Goal: Information Seeking & Learning: Check status

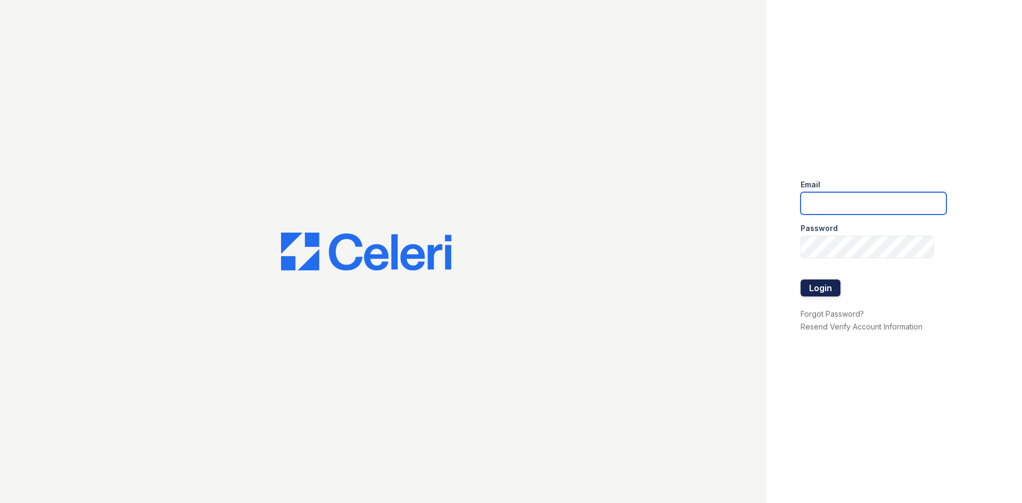
type input "arrivelex@trinity-pm.com"
click at [806, 282] on button "Login" at bounding box center [820, 287] width 40 height 17
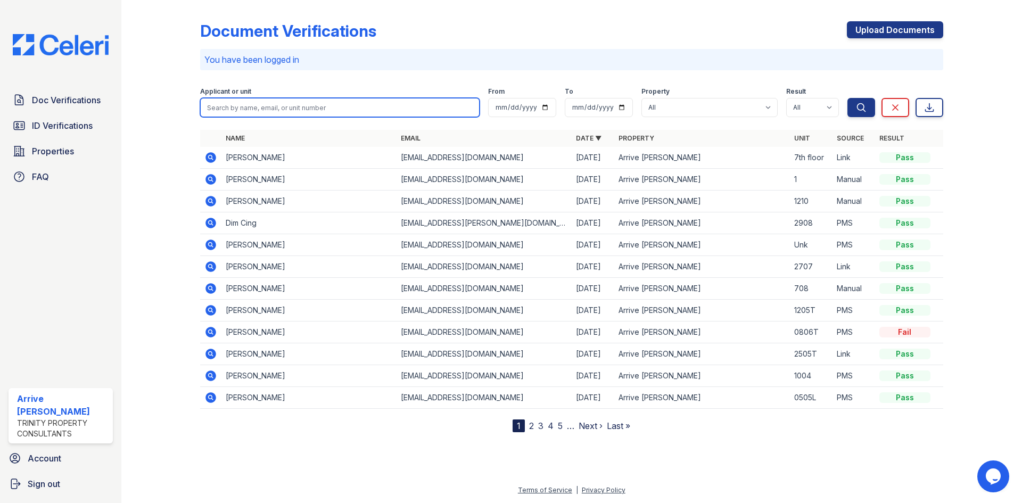
click at [222, 112] on input "search" at bounding box center [339, 107] width 279 height 19
type input "micah"
click at [847, 98] on button "Search" at bounding box center [861, 107] width 28 height 19
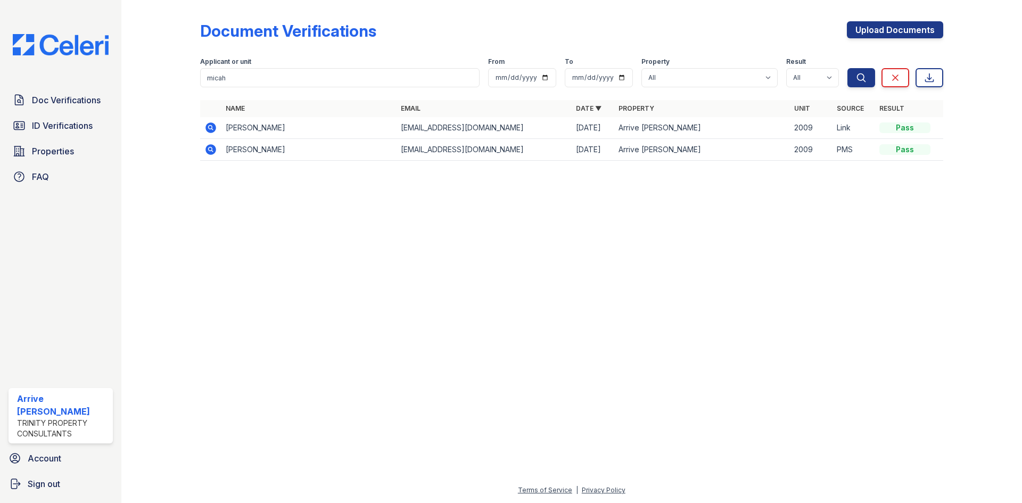
click at [205, 127] on icon at bounding box center [210, 127] width 13 height 13
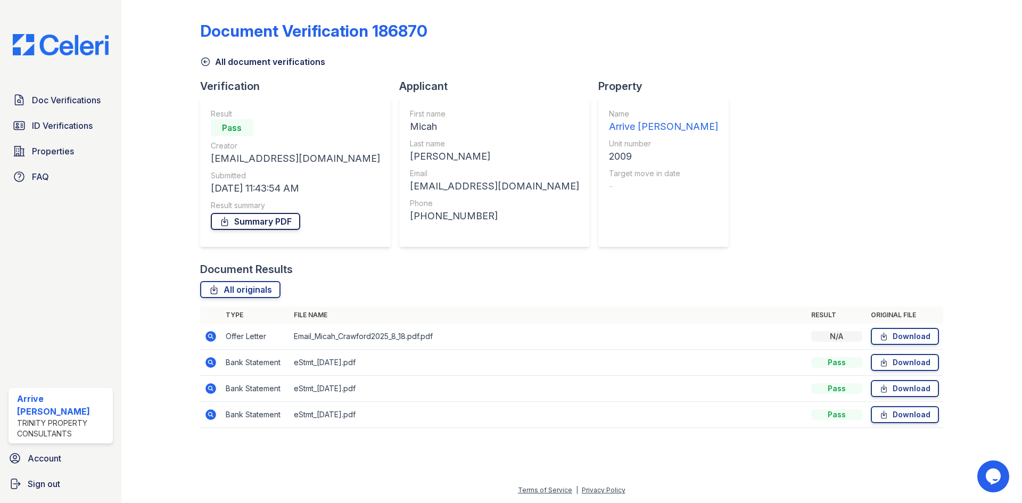
click at [261, 222] on link "Summary PDF" at bounding box center [255, 221] width 89 height 17
click at [71, 113] on div "Doc Verifications ID Verifications Properties FAQ" at bounding box center [60, 138] width 113 height 98
click at [62, 126] on span "ID Verifications" at bounding box center [62, 125] width 61 height 13
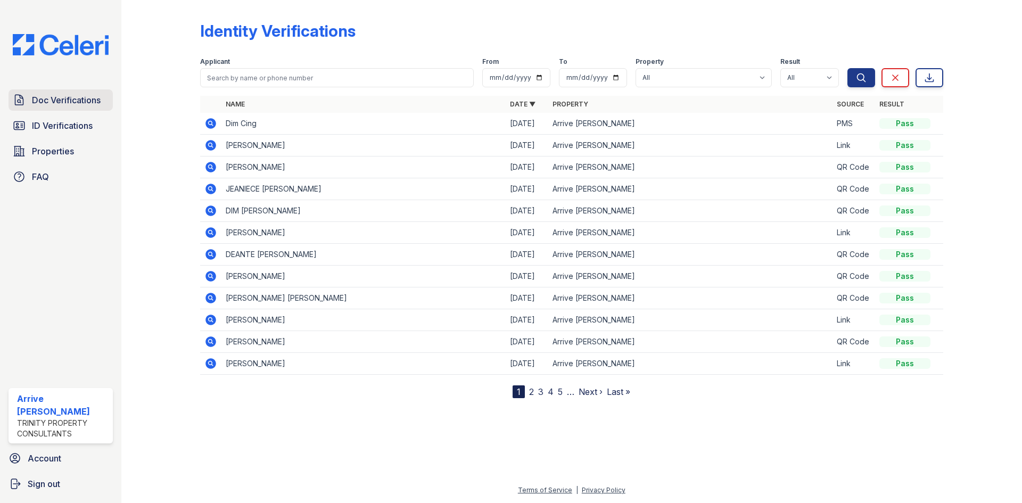
click at [79, 104] on span "Doc Verifications" at bounding box center [66, 100] width 69 height 13
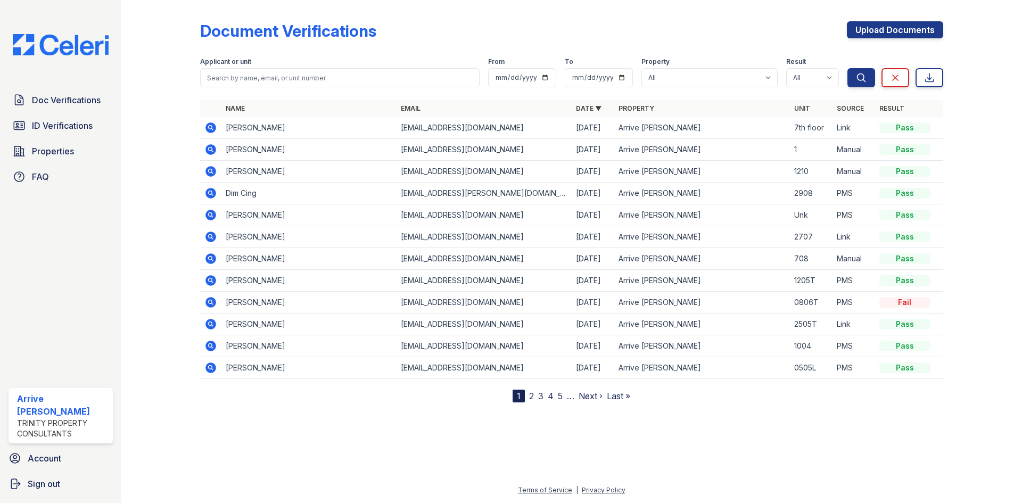
click at [211, 151] on icon at bounding box center [210, 149] width 13 height 13
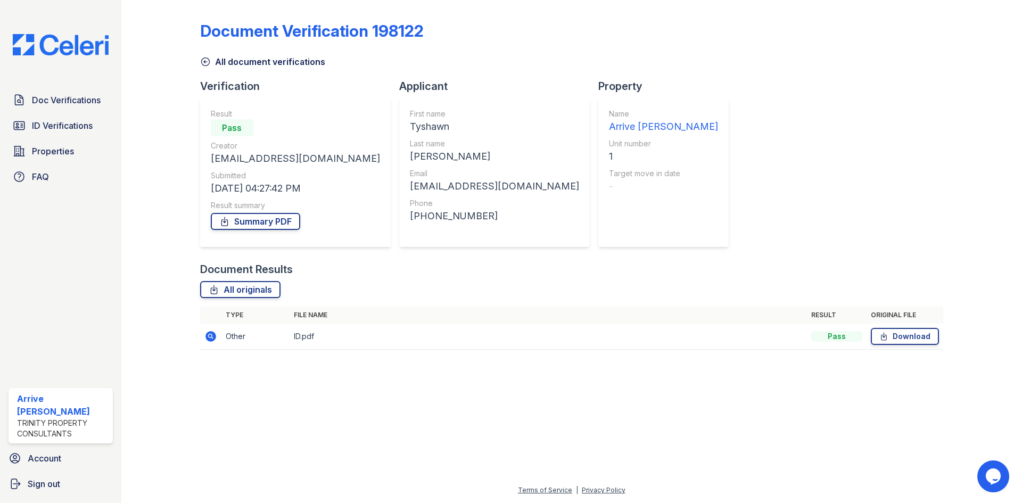
click at [264, 235] on div "Result Pass Creator [EMAIL_ADDRESS][DOMAIN_NAME] Submitted [DATE] 04:27:42 PM R…" at bounding box center [295, 173] width 169 height 128
click at [261, 223] on link "Summary PDF" at bounding box center [255, 221] width 89 height 17
click at [732, 206] on div "Document Verification 198122 All document verifications Verification Result Pas…" at bounding box center [571, 182] width 743 height 356
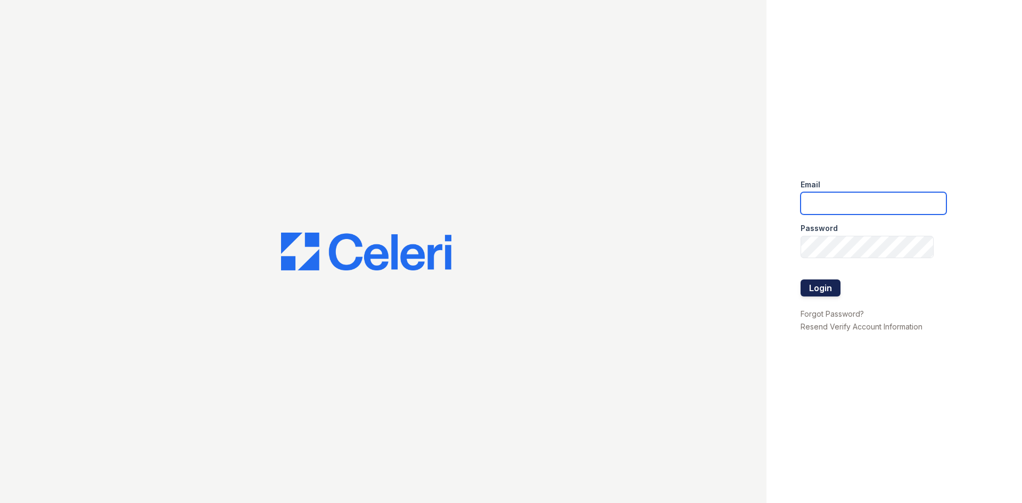
type input "[EMAIL_ADDRESS][DOMAIN_NAME]"
click at [818, 279] on button "Login" at bounding box center [820, 287] width 40 height 17
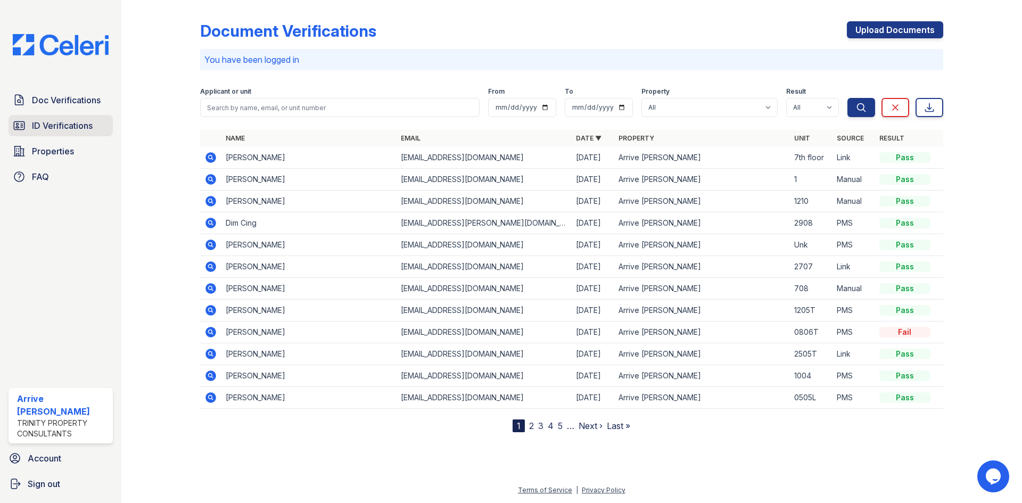
click at [26, 133] on link "ID Verifications" at bounding box center [61, 125] width 104 height 21
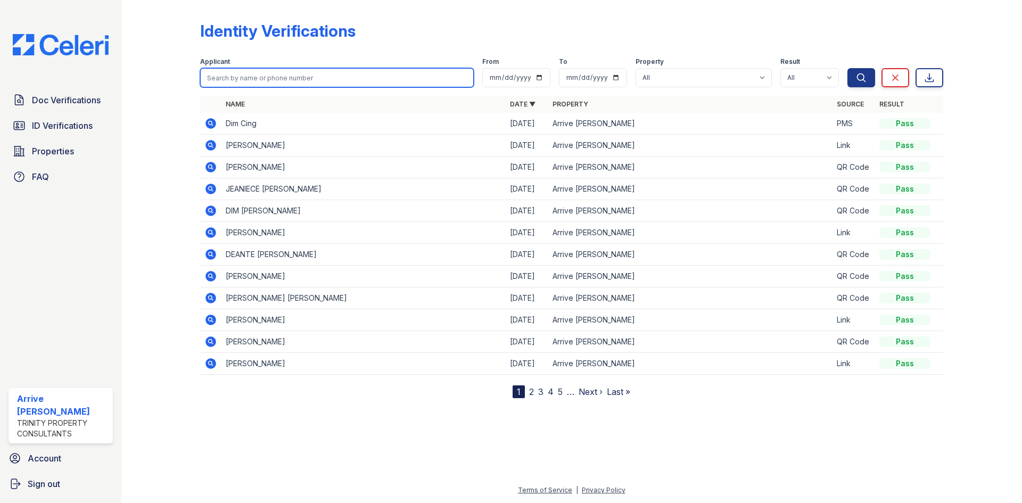
click at [295, 79] on input "search" at bounding box center [336, 77] width 273 height 19
type input "scott"
click at [847, 68] on button "Search" at bounding box center [861, 77] width 28 height 19
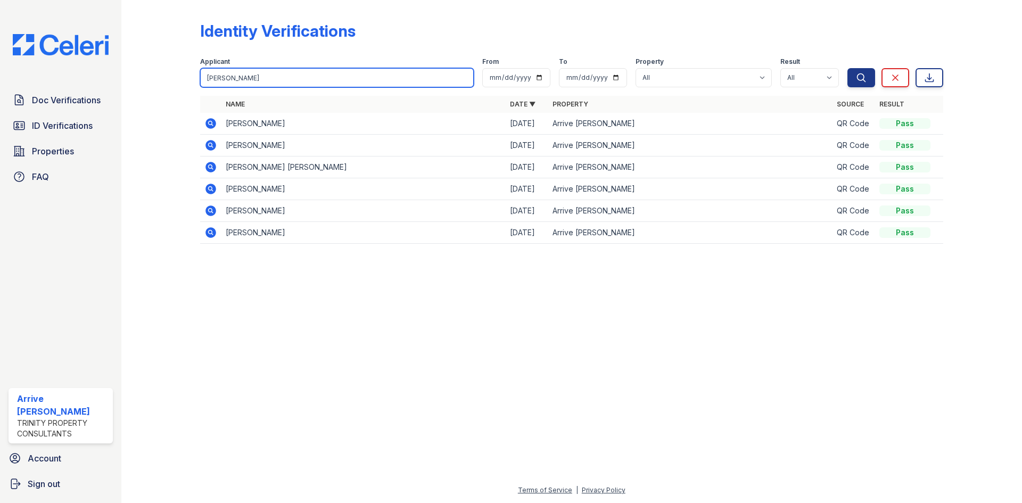
click at [358, 72] on input "scott" at bounding box center [336, 77] width 273 height 19
type input "s"
type input "marquise"
click at [847, 68] on button "Search" at bounding box center [861, 77] width 28 height 19
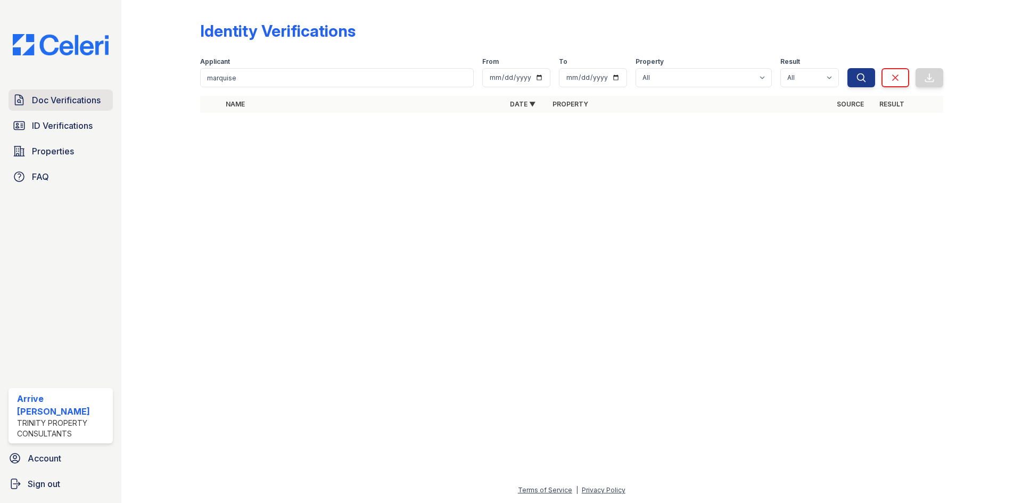
click at [77, 98] on span "Doc Verifications" at bounding box center [66, 100] width 69 height 13
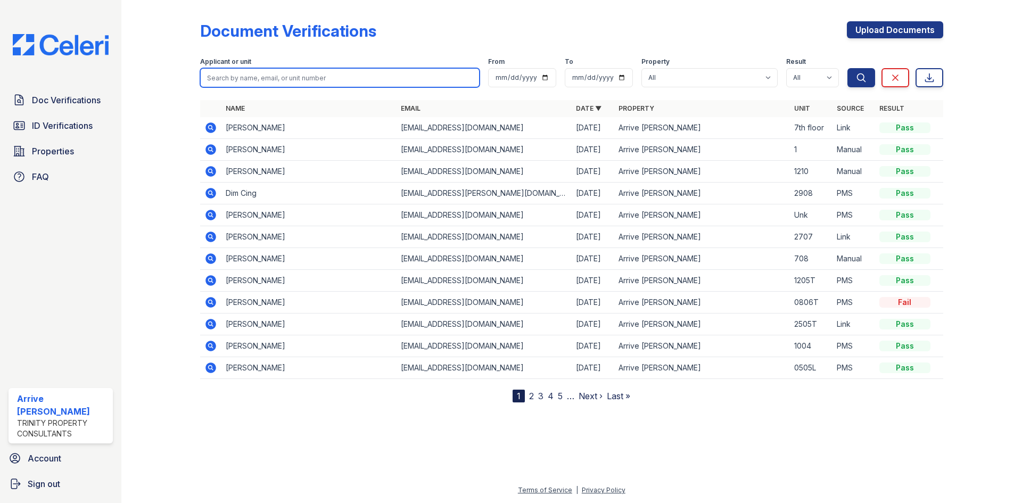
click at [310, 83] on input "search" at bounding box center [339, 77] width 279 height 19
type input "scott"
click at [847, 68] on button "Search" at bounding box center [861, 77] width 28 height 19
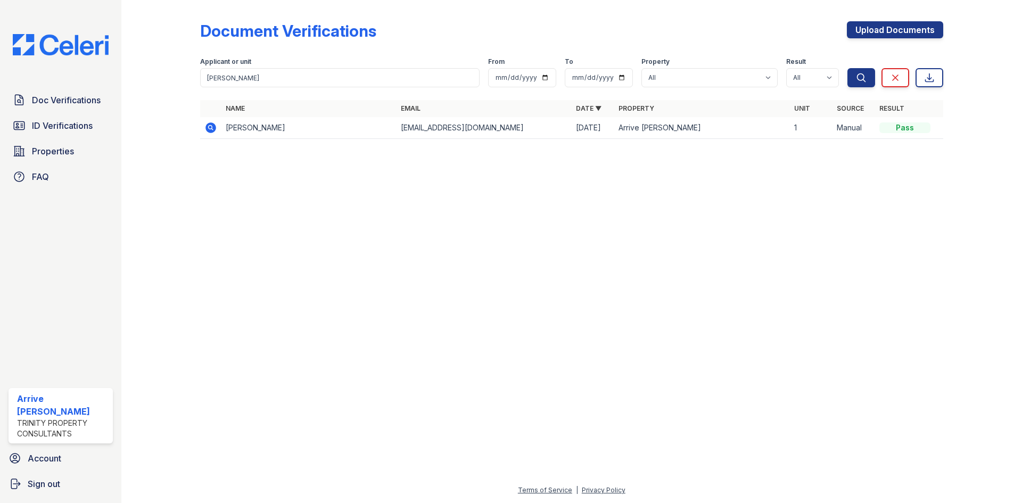
click at [205, 130] on icon at bounding box center [210, 127] width 13 height 13
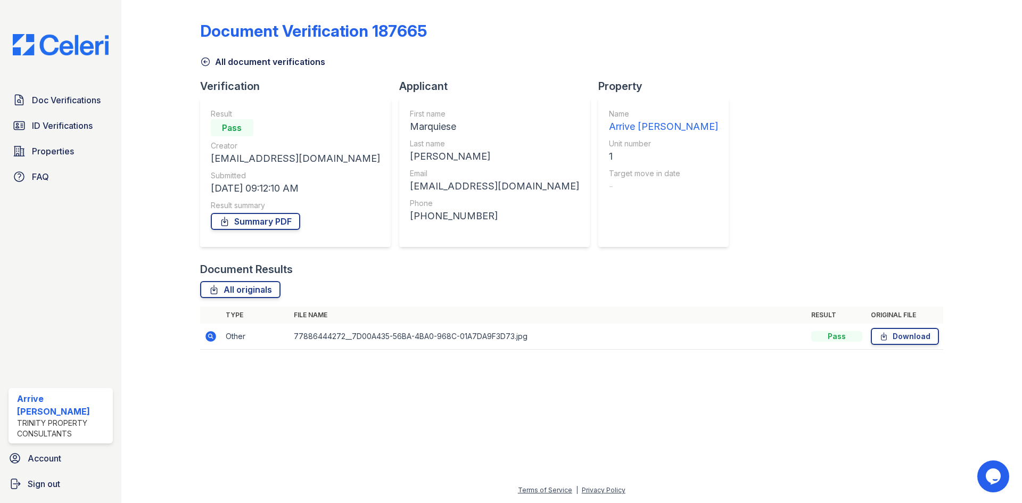
click at [211, 339] on icon at bounding box center [210, 336] width 11 height 11
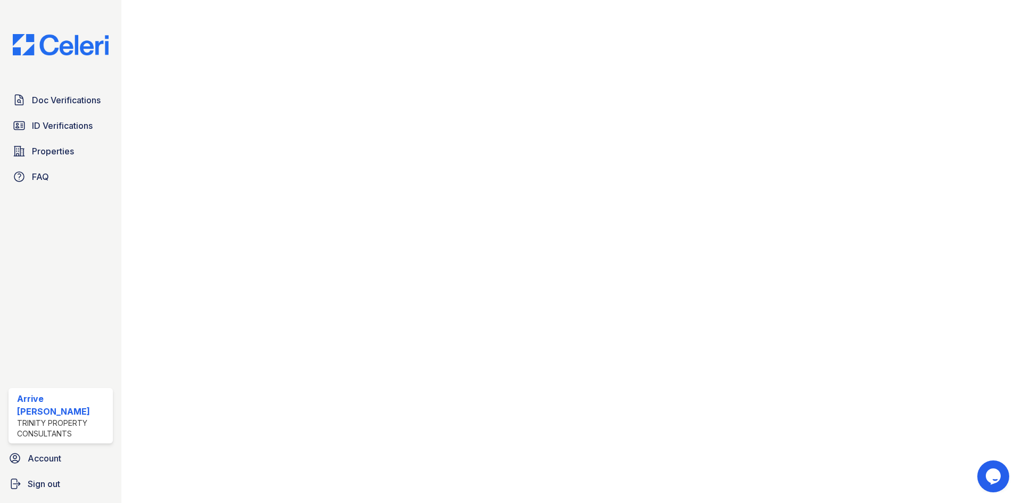
scroll to position [746, 0]
drag, startPoint x: 644, startPoint y: 275, endPoint x: 642, endPoint y: 280, distance: 5.7
drag, startPoint x: 642, startPoint y: 280, endPoint x: 527, endPoint y: 340, distance: 129.0
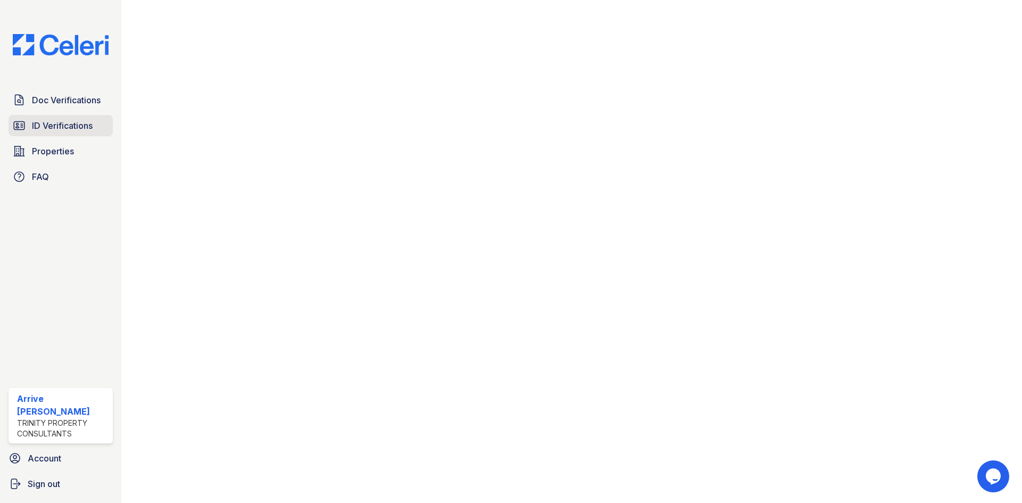
click at [55, 115] on link "ID Verifications" at bounding box center [61, 125] width 104 height 21
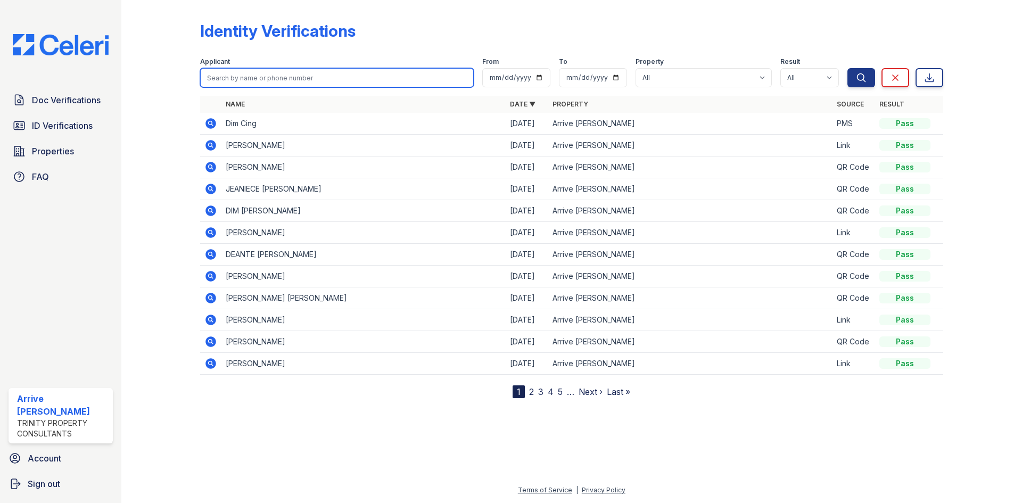
click at [313, 77] on input "search" at bounding box center [336, 77] width 273 height 19
type input "joe"
click at [847, 68] on button "Search" at bounding box center [861, 77] width 28 height 19
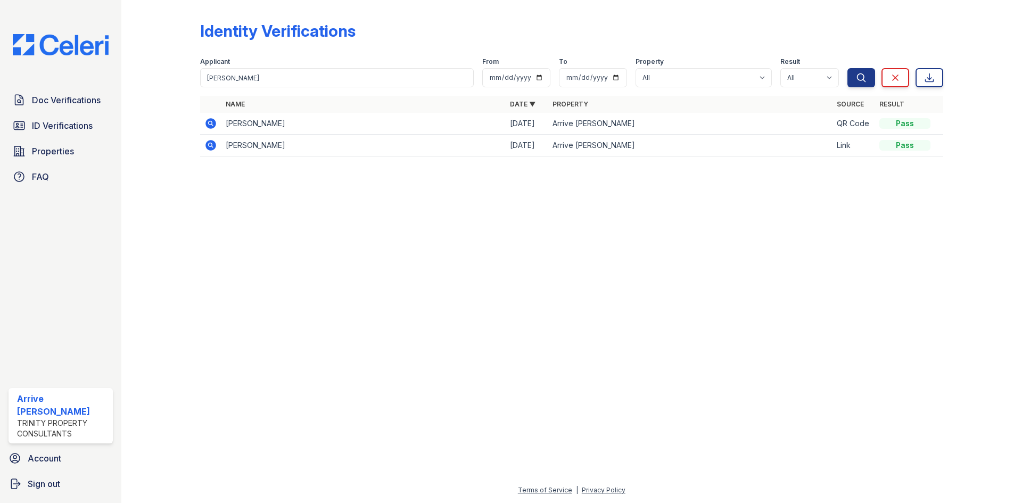
click at [211, 147] on icon at bounding box center [210, 145] width 11 height 11
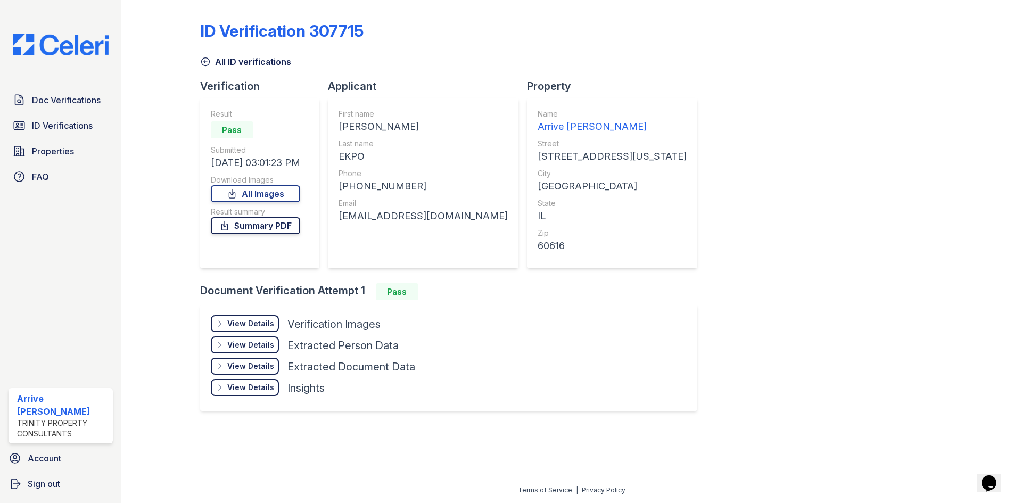
click at [276, 226] on link "Summary PDF" at bounding box center [255, 225] width 89 height 17
click at [686, 322] on div "ID Verification 307715 All ID verifications Verification Result Pass Submitted …" at bounding box center [571, 214] width 743 height 421
